Goal: Information Seeking & Learning: Check status

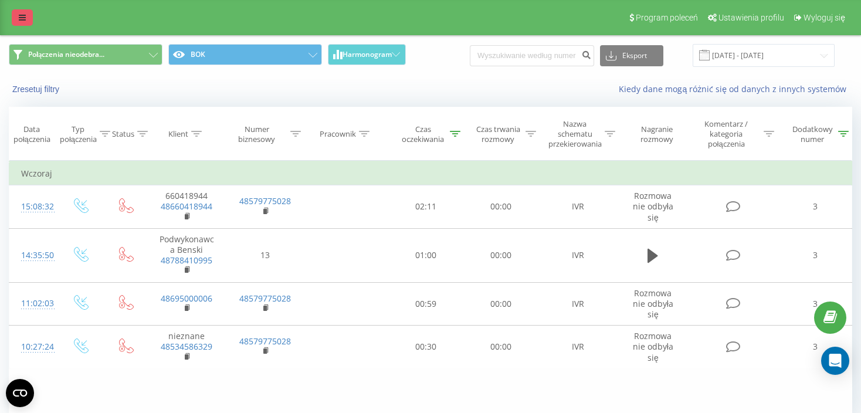
click at [21, 10] on link at bounding box center [22, 17] width 21 height 16
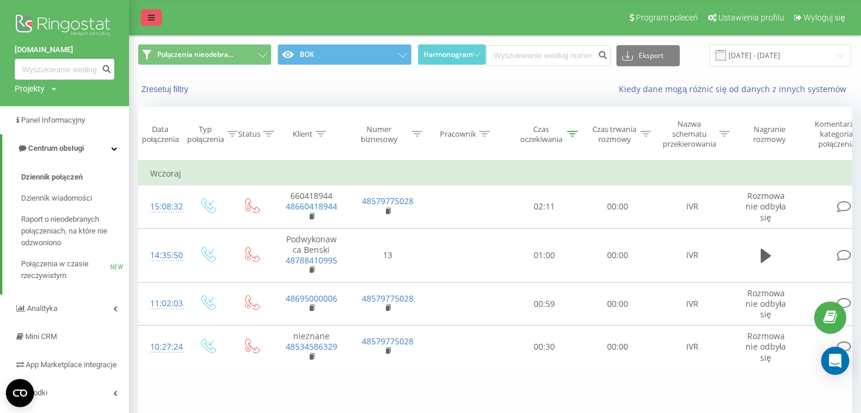
click at [155, 25] on link at bounding box center [151, 17] width 21 height 16
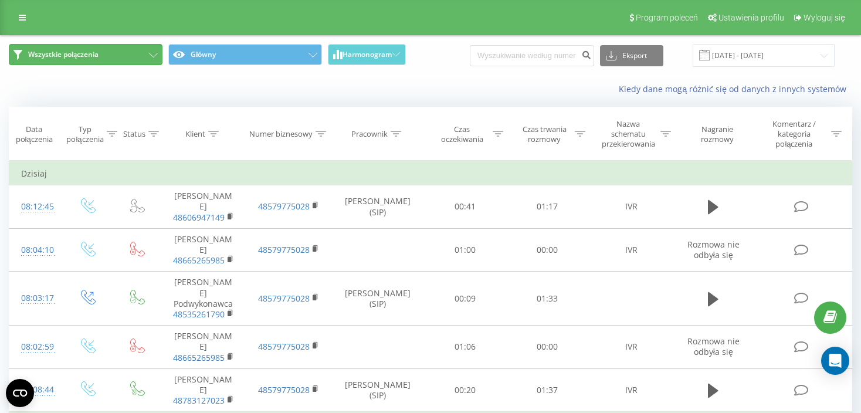
click at [97, 60] on button "Wszystkie połączenia" at bounding box center [86, 54] width 154 height 21
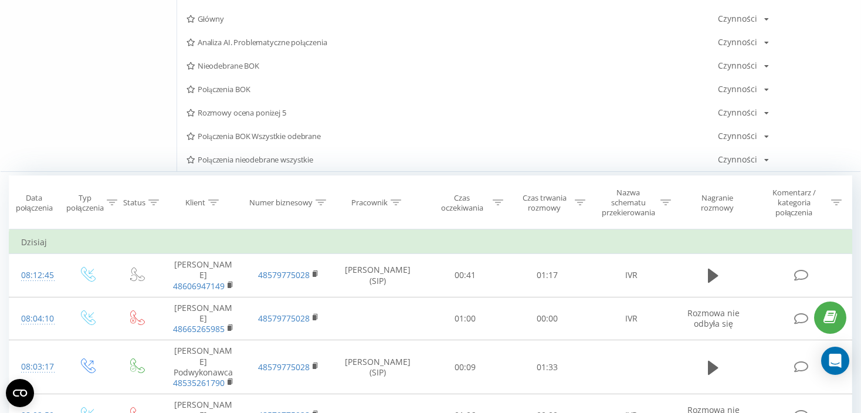
scroll to position [293, 0]
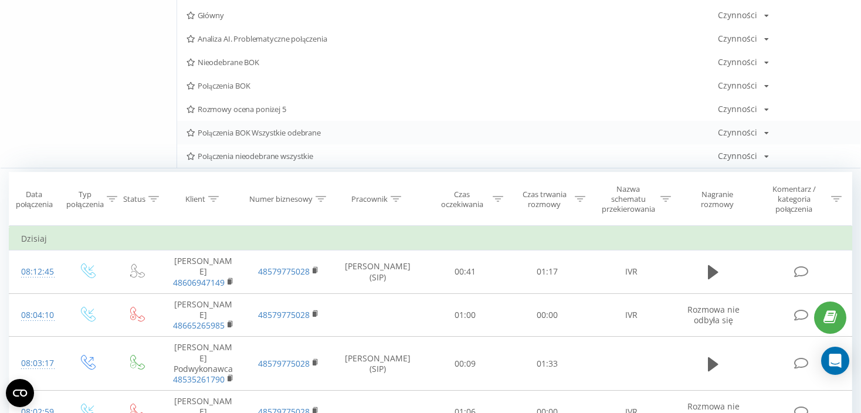
click at [311, 139] on div "Połączenia BOK Wszystkie odebrane Czynności Edytuj Kopiuj Usuń Domyślnie Udostę…" at bounding box center [518, 132] width 683 height 23
click at [311, 130] on span "Połączenia BOK Wszystkie odebrane" at bounding box center [451, 132] width 531 height 8
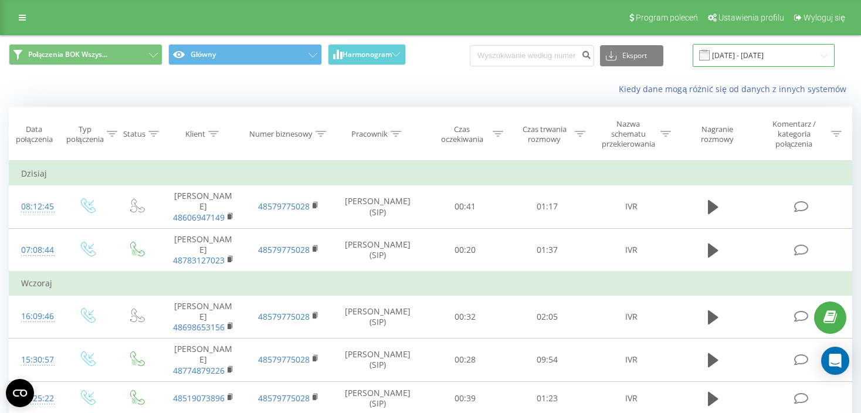
click at [792, 55] on input "19.08.2025 - 19.09.2025" at bounding box center [763, 55] width 142 height 23
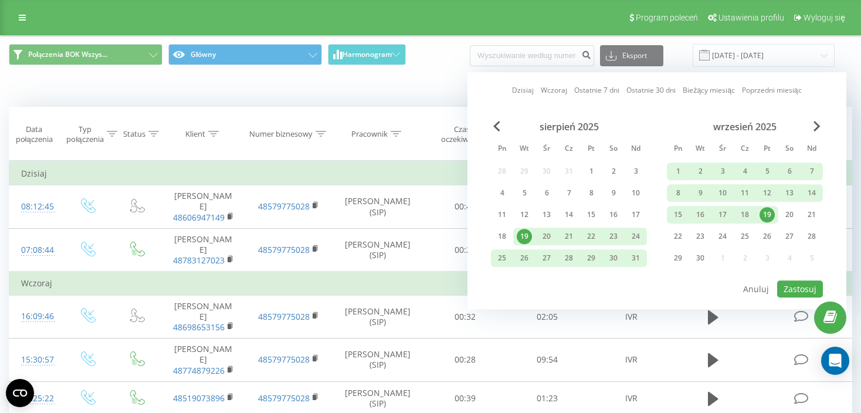
click at [767, 213] on div "19" at bounding box center [766, 214] width 15 height 15
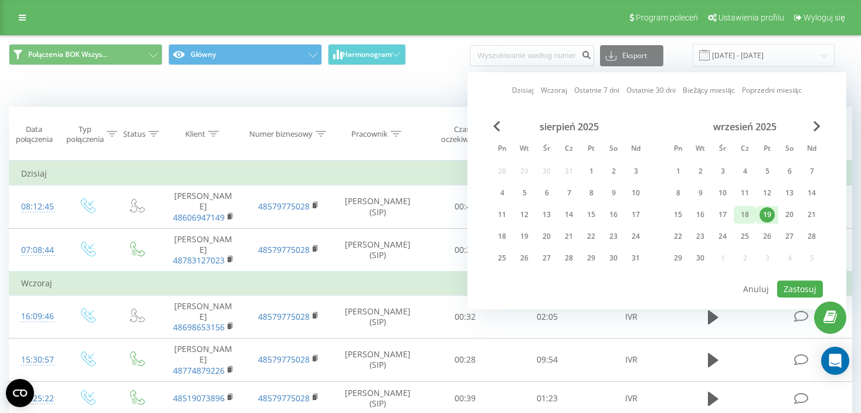
click at [750, 210] on div "18" at bounding box center [744, 214] width 15 height 15
click at [813, 290] on button "Zastosuj" at bounding box center [800, 288] width 46 height 17
type input "18.09.2025 - 18.09.2025"
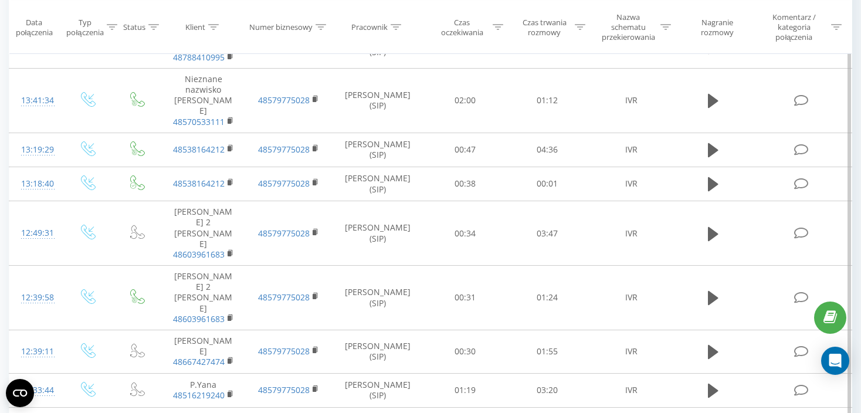
scroll to position [722, 0]
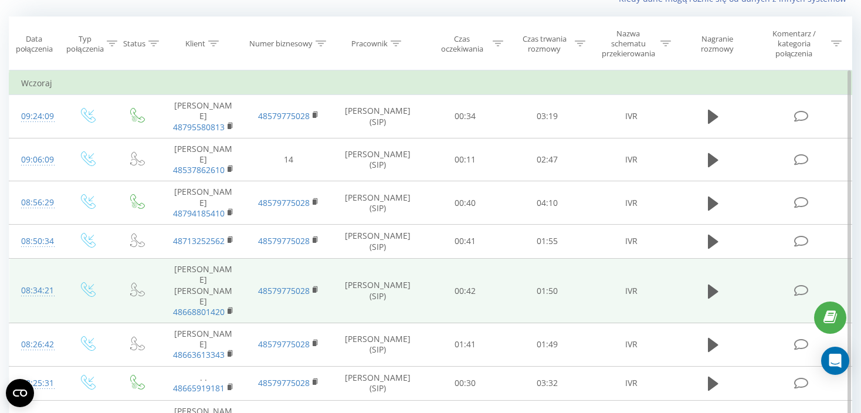
scroll to position [149, 0]
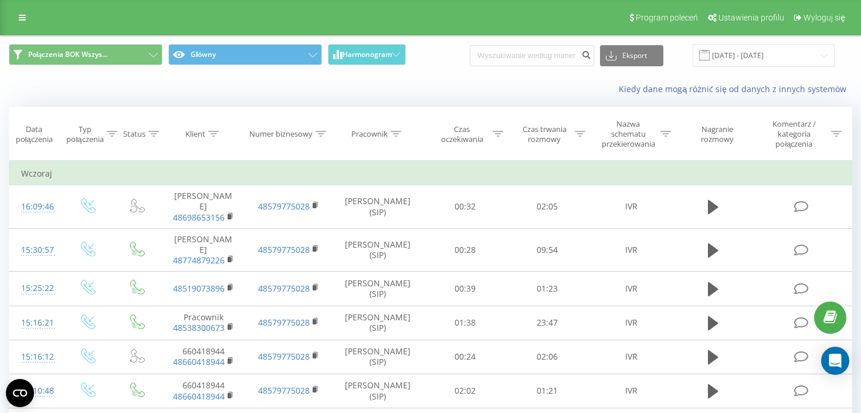
click at [28, 28] on div "Program poleceń Ustawienia profilu Wyloguj się" at bounding box center [430, 17] width 861 height 35
click at [26, 11] on link at bounding box center [22, 17] width 21 height 16
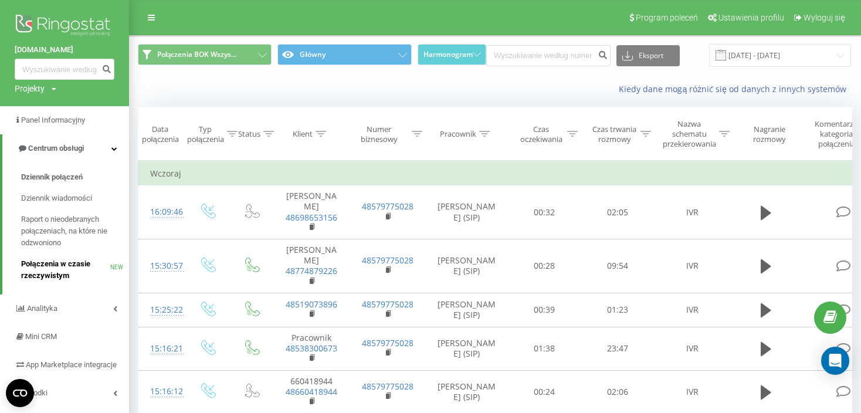
click at [70, 273] on span "Połączenia w czasie rzeczywistym" at bounding box center [65, 269] width 89 height 23
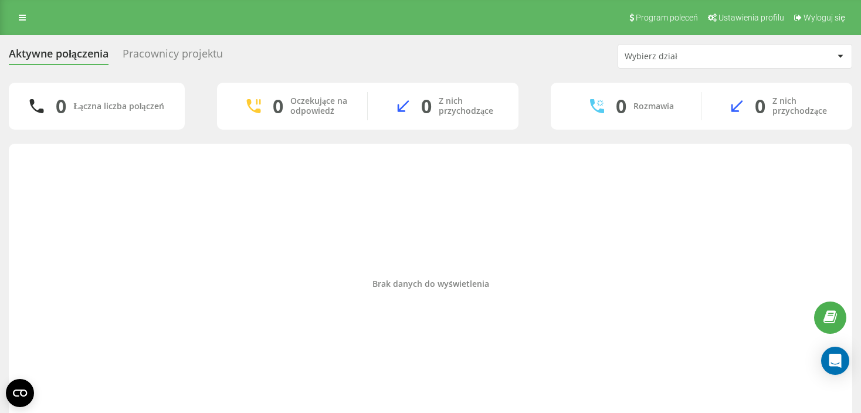
click at [772, 54] on div "Wybierz dział" at bounding box center [728, 57] width 209 height 10
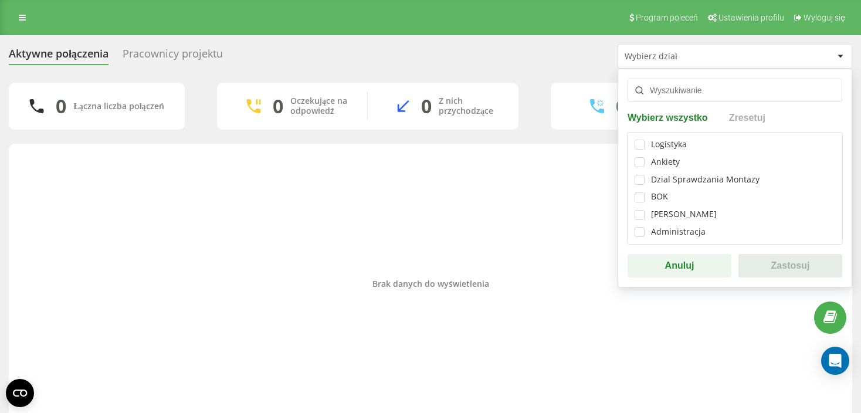
click at [658, 193] on div "BOK" at bounding box center [659, 197] width 17 height 10
click at [644, 192] on label at bounding box center [639, 192] width 10 height 0
checkbox input "true"
click at [759, 264] on button "Zastosuj" at bounding box center [790, 265] width 104 height 23
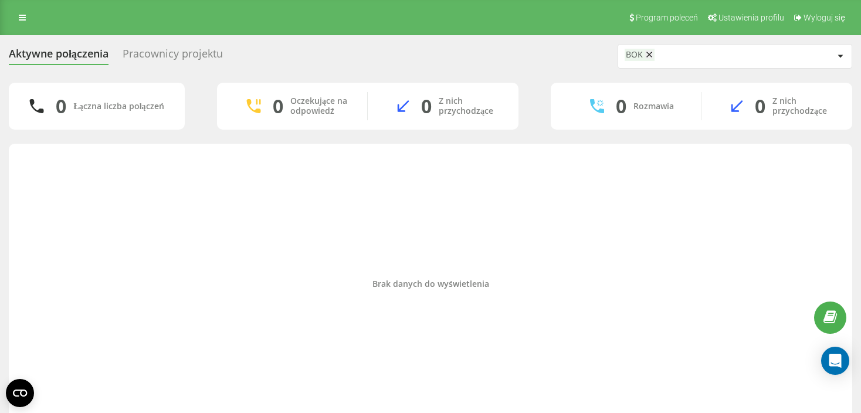
click at [647, 56] on icon at bounding box center [649, 54] width 5 height 5
click at [180, 60] on div "Pracownicy projektu" at bounding box center [173, 56] width 100 height 18
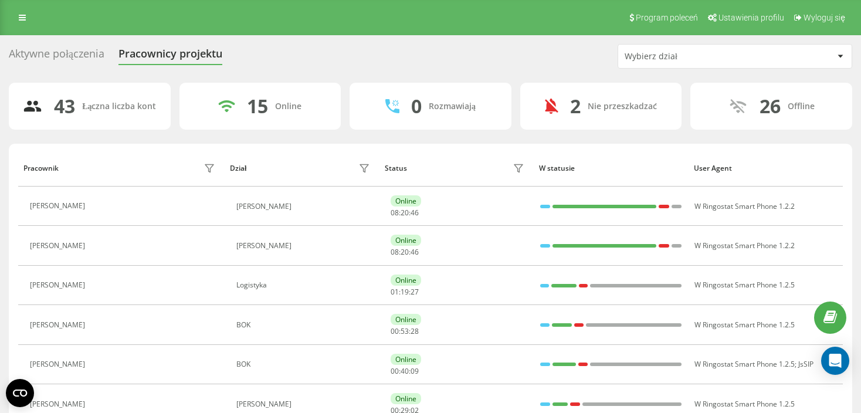
click at [691, 60] on div "Wybierz dział" at bounding box center [694, 57] width 140 height 10
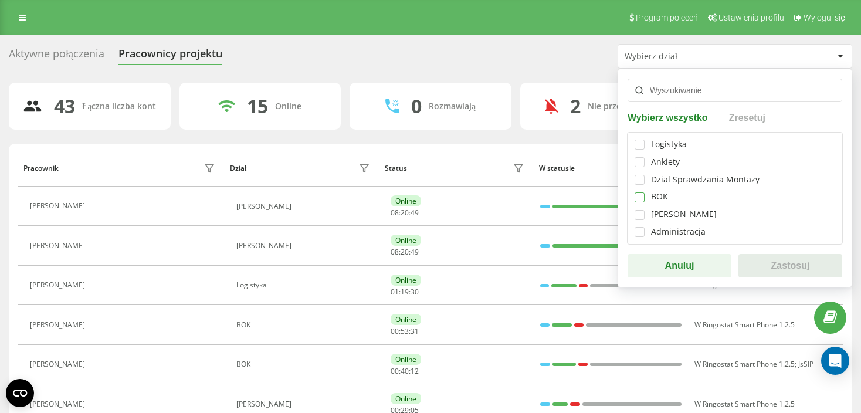
click at [636, 192] on label at bounding box center [639, 192] width 10 height 0
checkbox input "true"
click at [766, 259] on button "Zastosuj" at bounding box center [790, 265] width 104 height 23
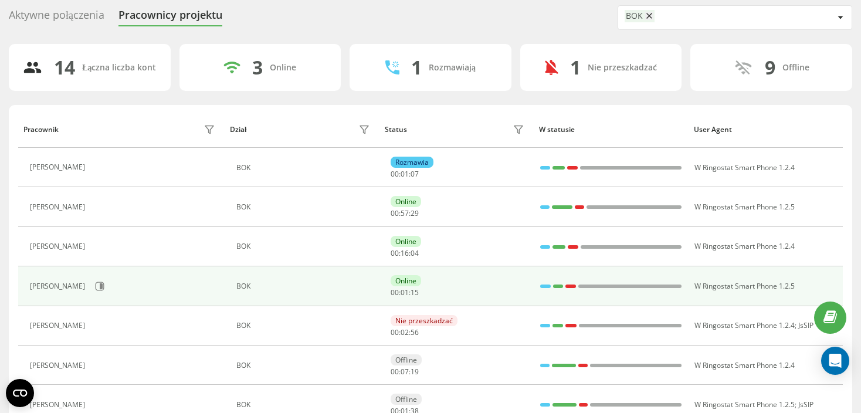
scroll to position [59, 0]
